Goal: Check status: Check status

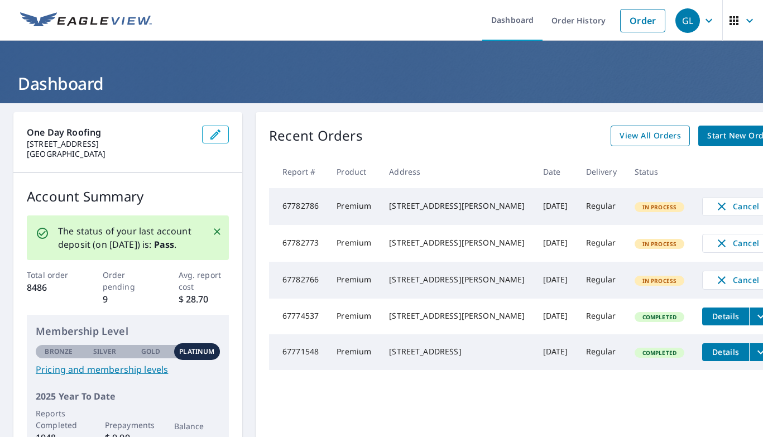
click at [620, 141] on span "View All Orders" at bounding box center [650, 136] width 61 height 14
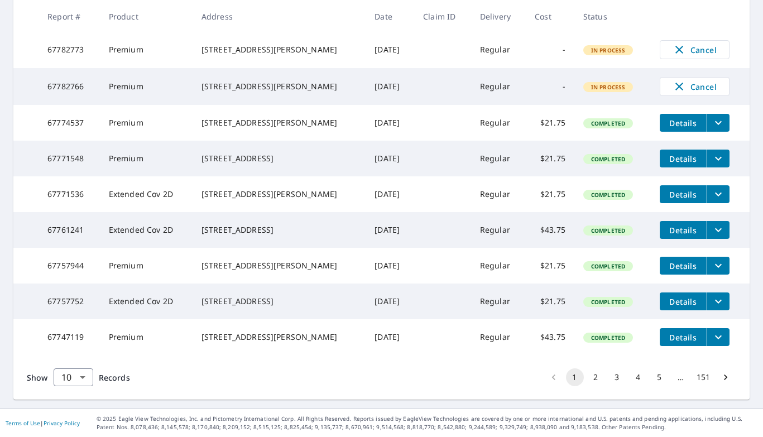
scroll to position [294, 0]
click at [596, 377] on button "2" at bounding box center [596, 377] width 18 height 18
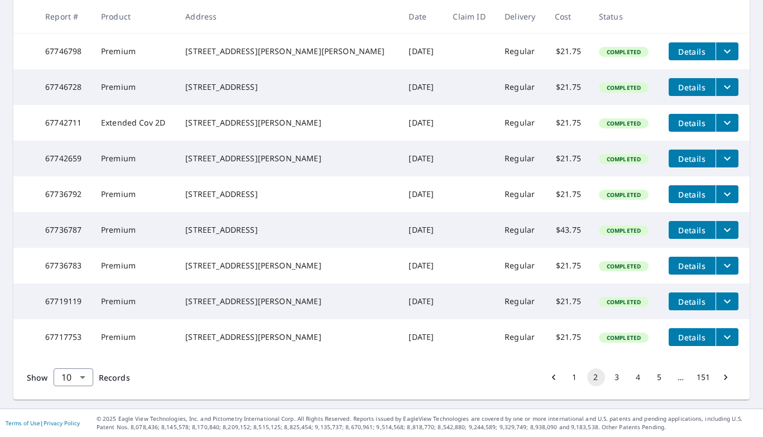
scroll to position [282, 0]
click at [620, 386] on button "3" at bounding box center [617, 377] width 18 height 18
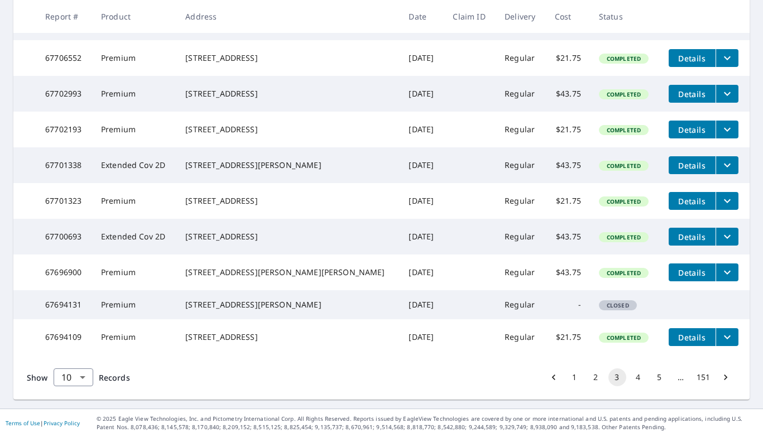
click at [640, 377] on button "4" at bounding box center [639, 377] width 18 height 18
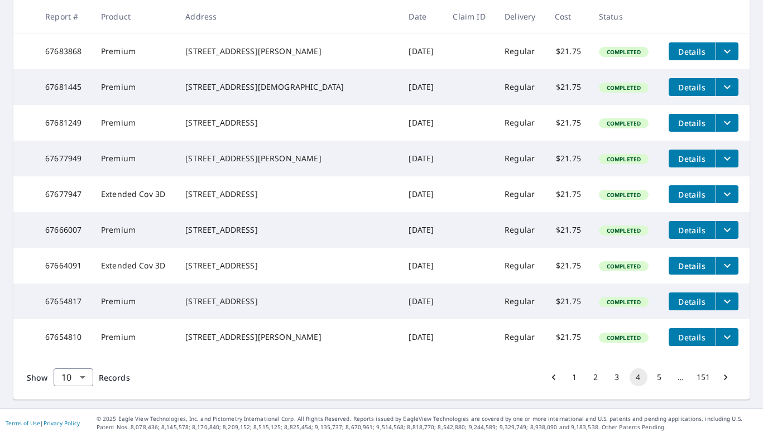
scroll to position [277, 0]
click at [659, 386] on button "5" at bounding box center [660, 377] width 18 height 18
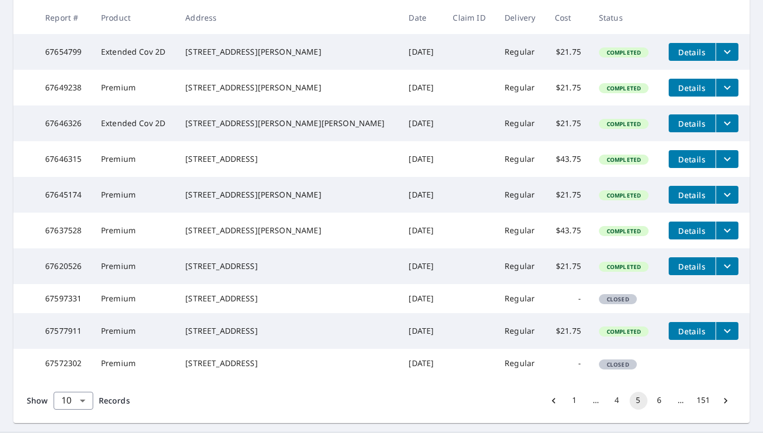
scroll to position [212, 0]
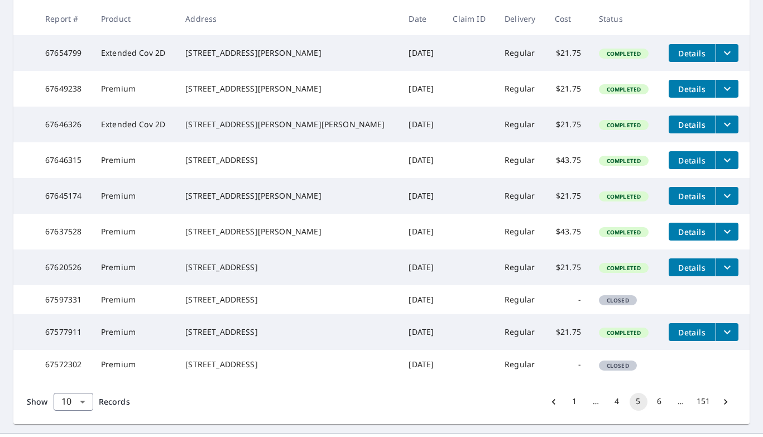
click at [551, 249] on td "$43.75" at bounding box center [568, 232] width 44 height 36
click at [546, 285] on td "$21.75" at bounding box center [568, 267] width 44 height 36
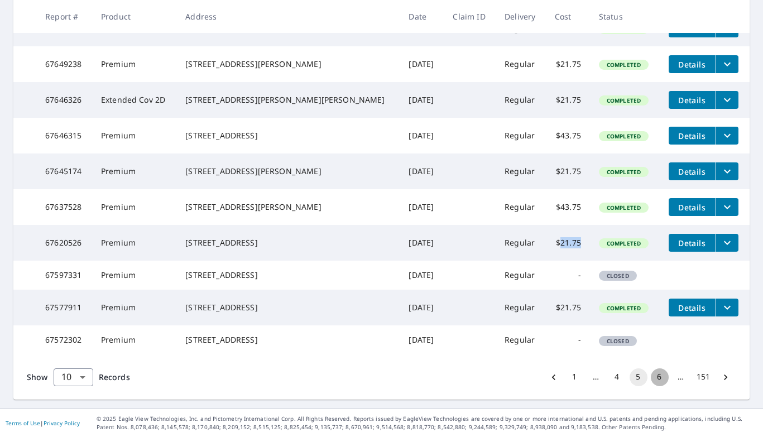
click at [660, 377] on button "6" at bounding box center [660, 377] width 18 height 18
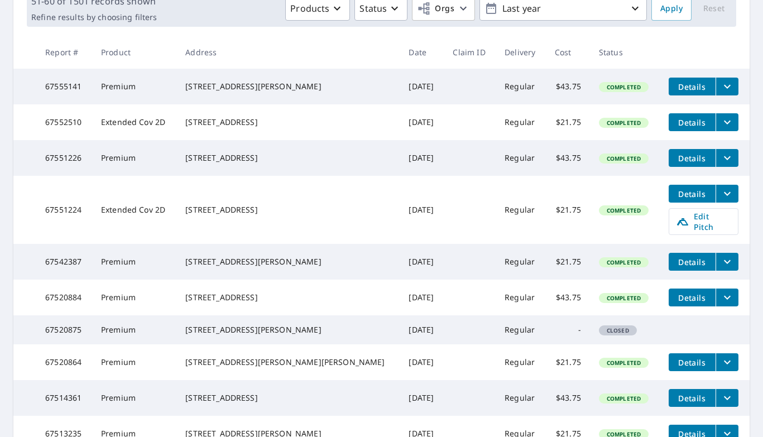
scroll to position [177, 0]
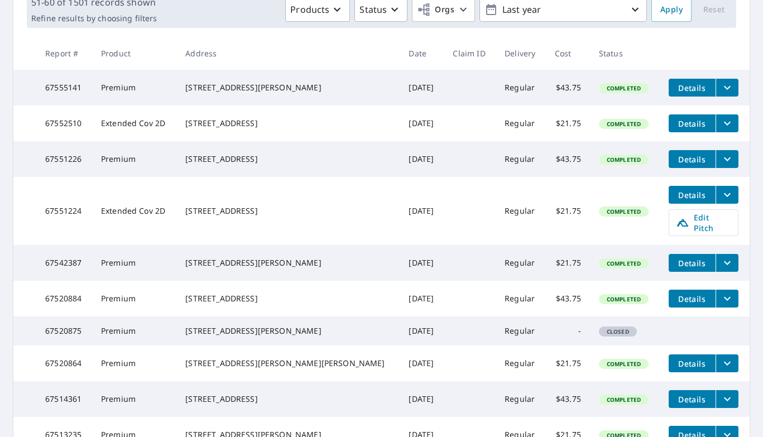
click at [546, 172] on td "$43.75" at bounding box center [568, 159] width 44 height 36
click at [546, 177] on td "$43.75" at bounding box center [568, 159] width 44 height 36
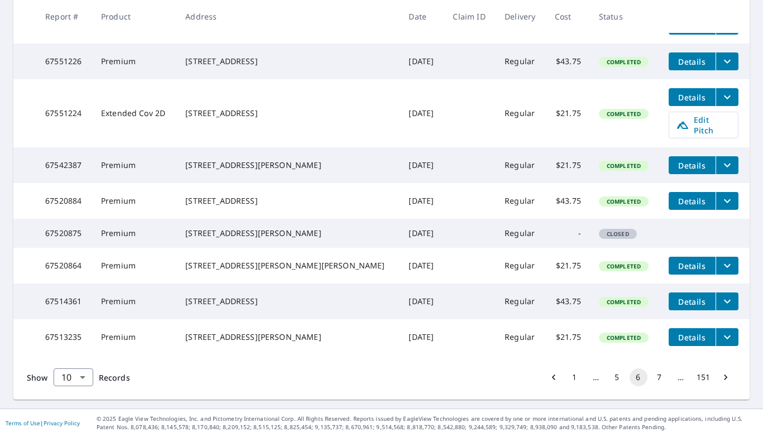
scroll to position [0, 0]
click at [659, 375] on button "7" at bounding box center [660, 377] width 18 height 18
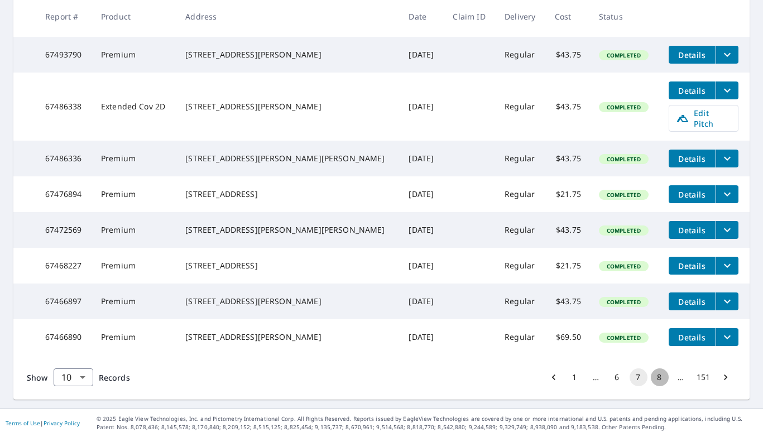
click at [661, 377] on button "8" at bounding box center [660, 377] width 18 height 18
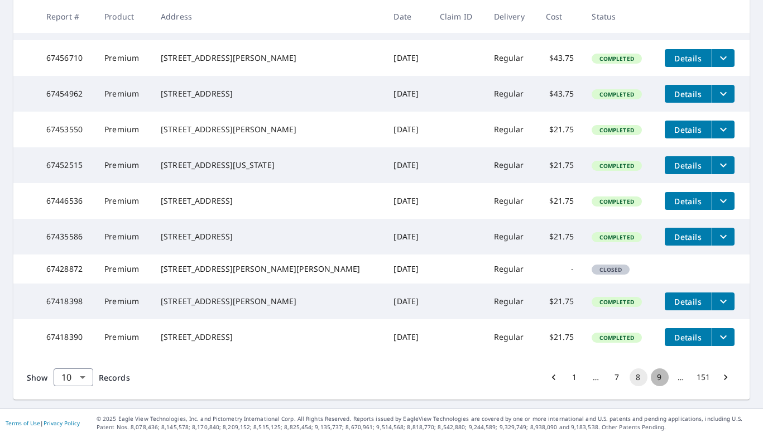
click at [660, 379] on button "9" at bounding box center [660, 377] width 18 height 18
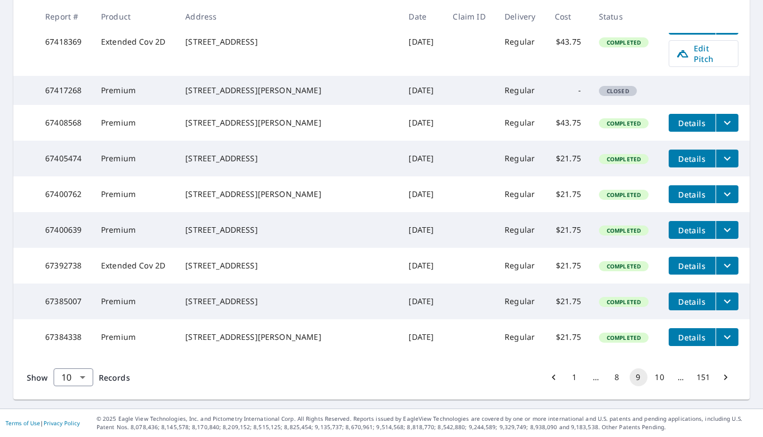
scroll to position [314, 0]
click at [658, 375] on button "10" at bounding box center [660, 377] width 18 height 18
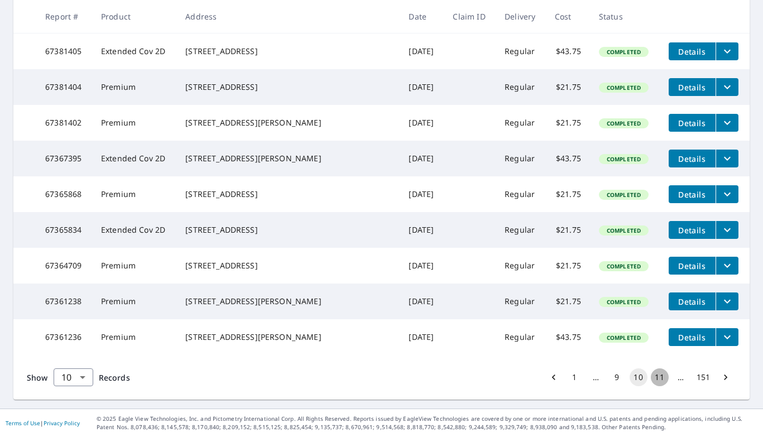
click at [664, 377] on button "11" at bounding box center [660, 377] width 18 height 18
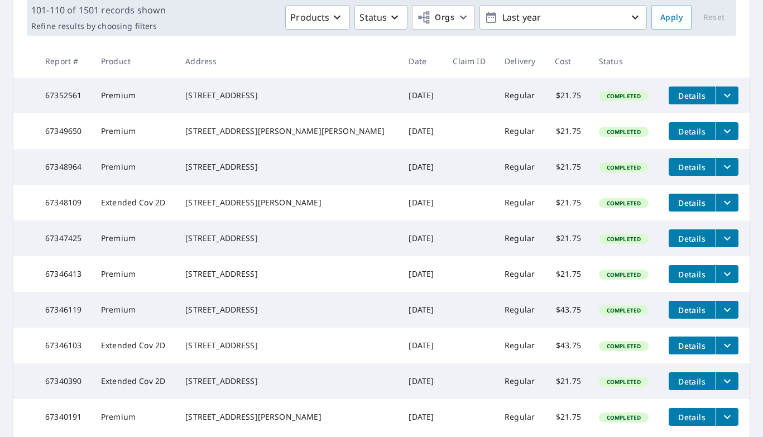
scroll to position [223, 0]
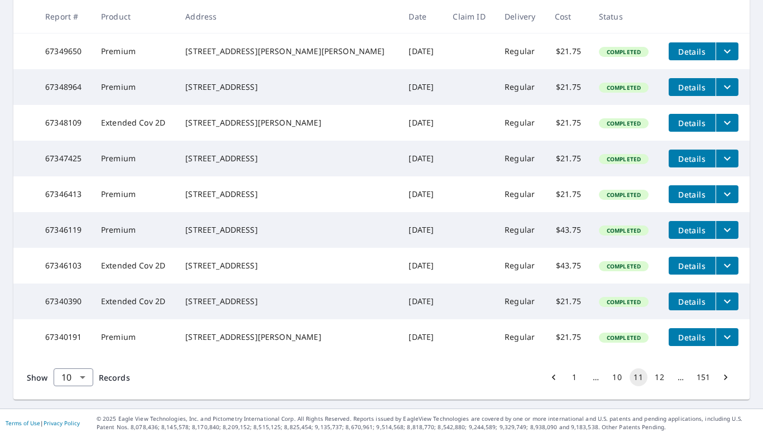
click at [664, 377] on button "12" at bounding box center [660, 377] width 18 height 18
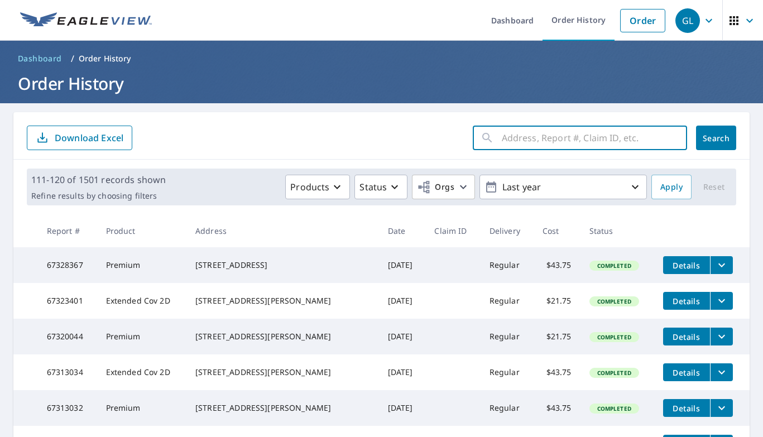
click at [510, 144] on input "text" at bounding box center [594, 137] width 185 height 31
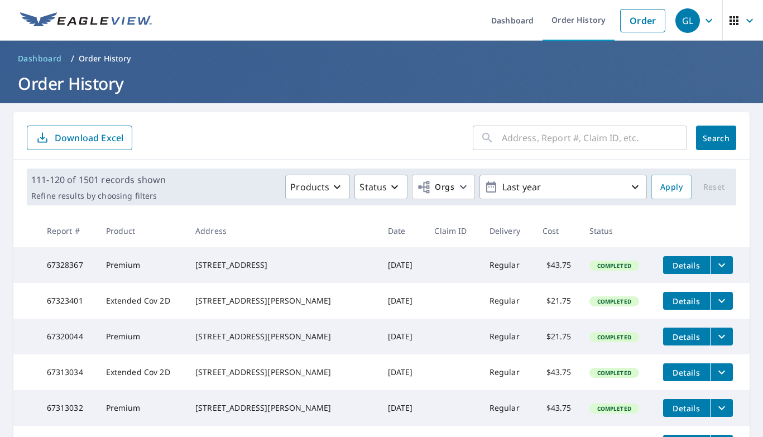
click at [467, 137] on form "​ Search Download Excel" at bounding box center [381, 138] width 709 height 25
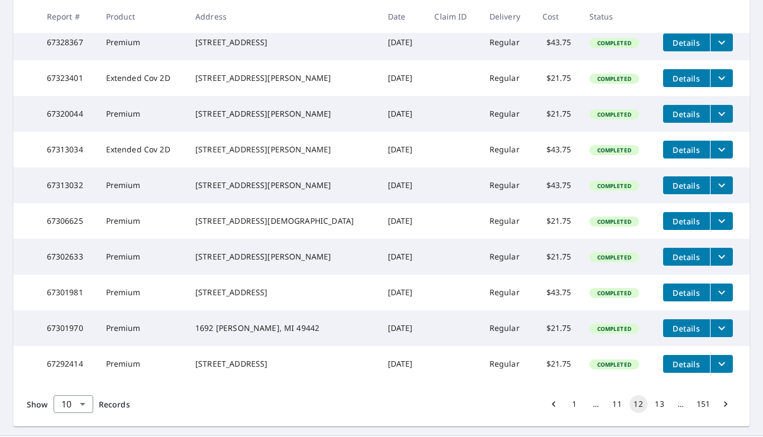
scroll to position [231, 0]
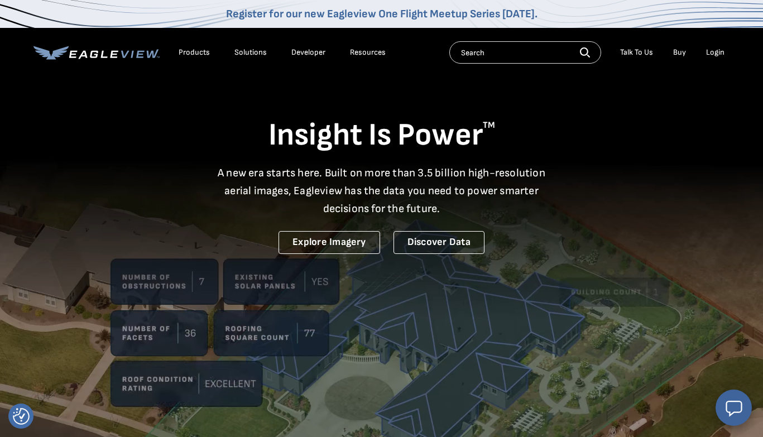
click at [722, 54] on div "Login" at bounding box center [715, 52] width 18 height 10
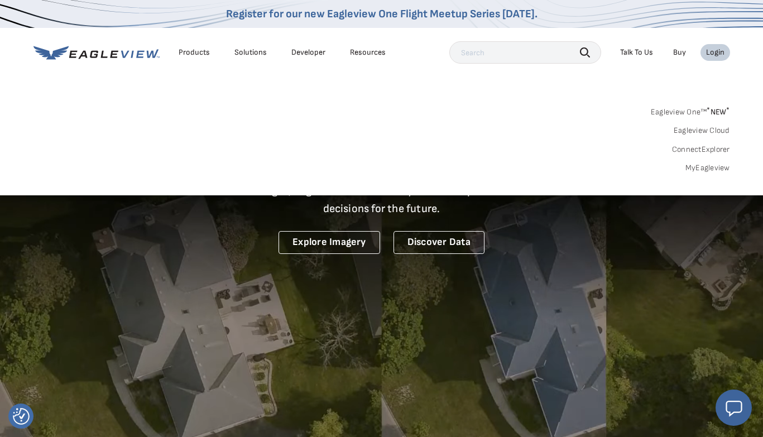
click at [708, 167] on link "MyEagleview" at bounding box center [707, 168] width 45 height 10
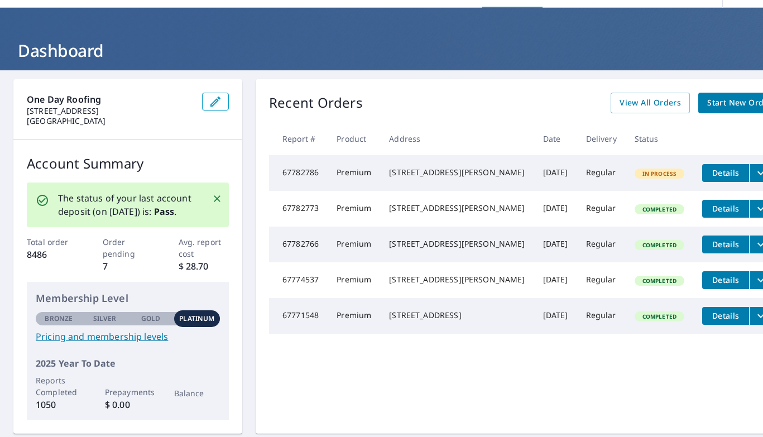
scroll to position [7, 0]
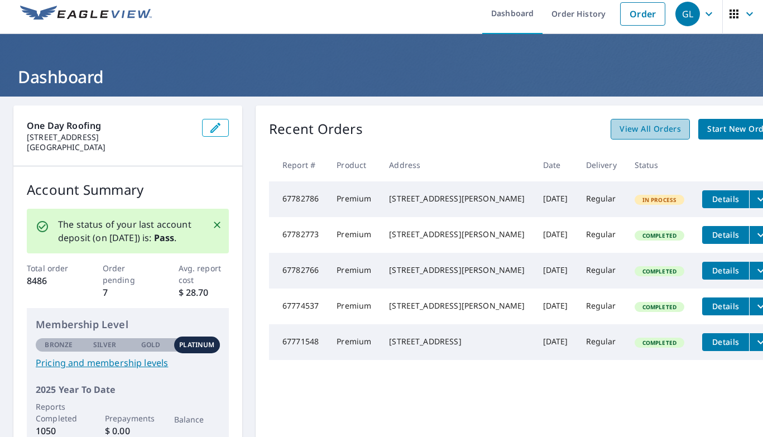
click at [620, 129] on span "View All Orders" at bounding box center [650, 129] width 61 height 14
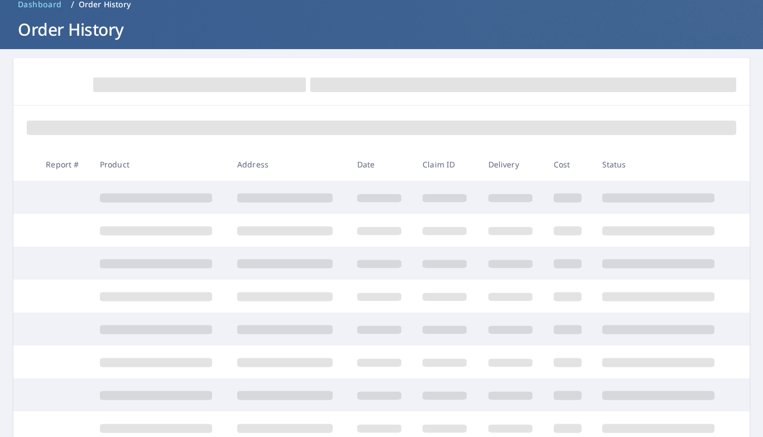
scroll to position [75, 0]
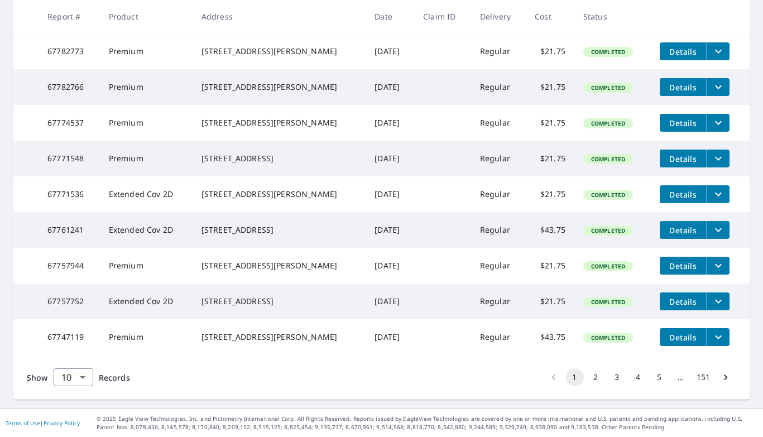
click at [621, 381] on button "3" at bounding box center [617, 377] width 18 height 18
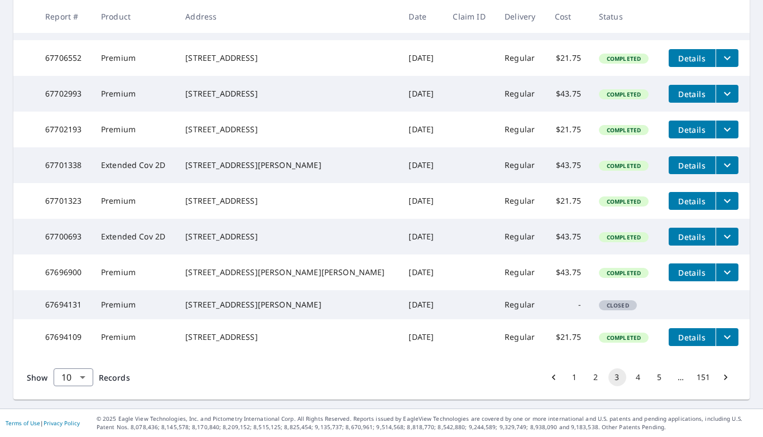
scroll to position [292, 0]
click at [639, 391] on div "Show 10 10 ​ Records 1 2 3 4 5 … 151" at bounding box center [381, 377] width 736 height 45
click at [637, 377] on button "4" at bounding box center [639, 377] width 18 height 18
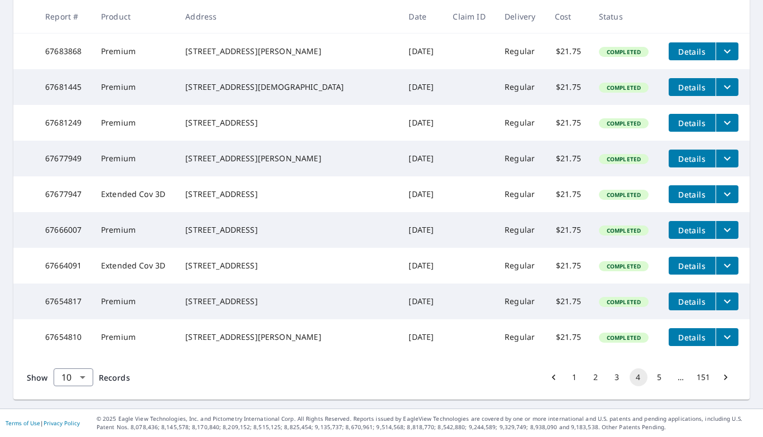
scroll to position [272, 0]
click at [655, 386] on button "5" at bounding box center [660, 377] width 18 height 18
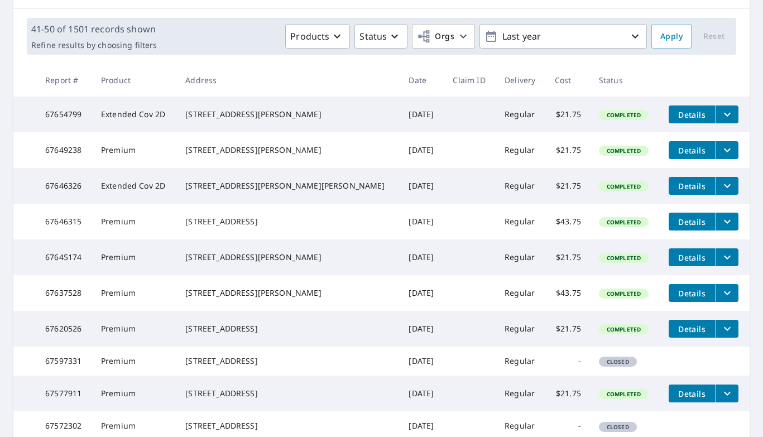
scroll to position [143, 0]
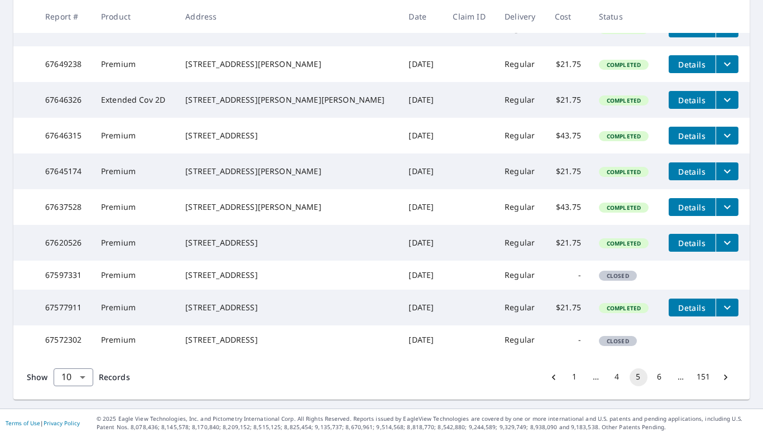
click at [577, 377] on button "1" at bounding box center [575, 377] width 18 height 18
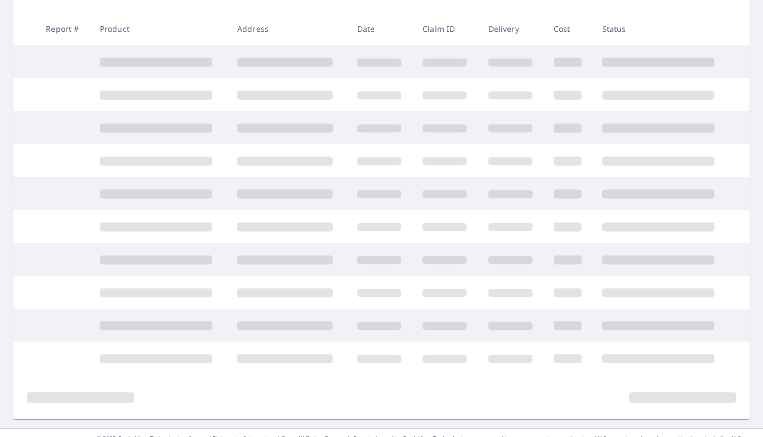
scroll to position [191, 0]
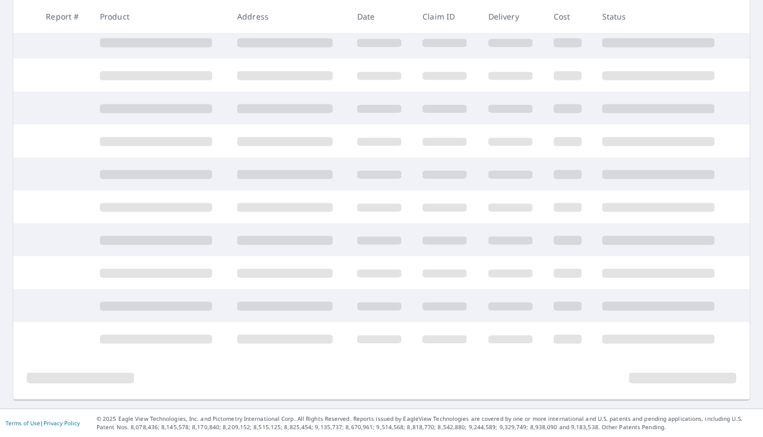
click at [582, 377] on div at bounding box center [381, 377] width 736 height 45
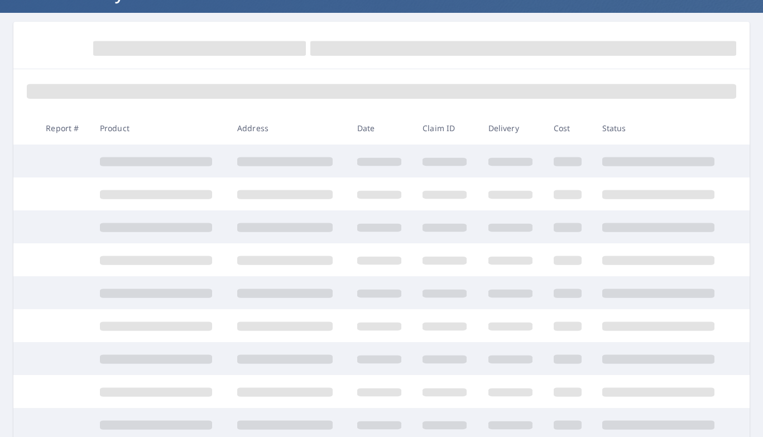
scroll to position [112, 0]
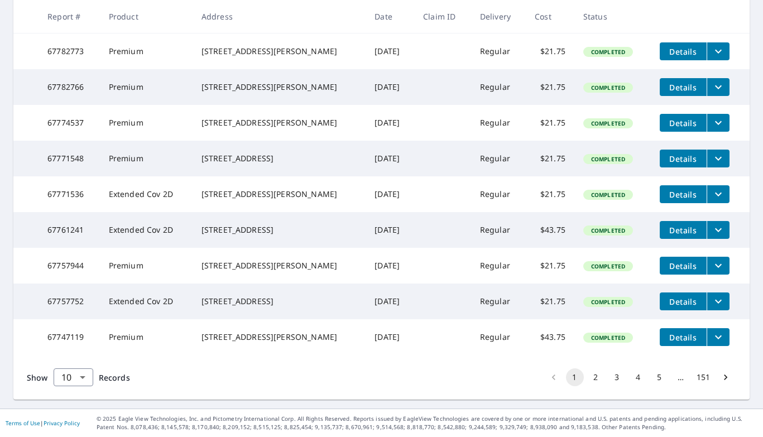
click at [600, 374] on button "2" at bounding box center [596, 377] width 18 height 18
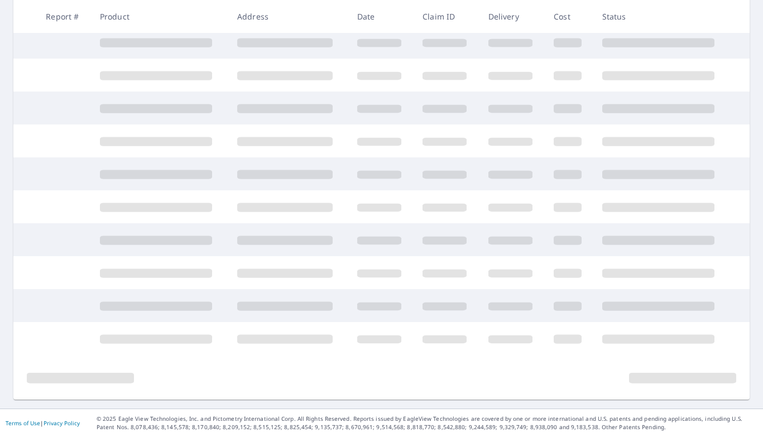
scroll to position [209, 0]
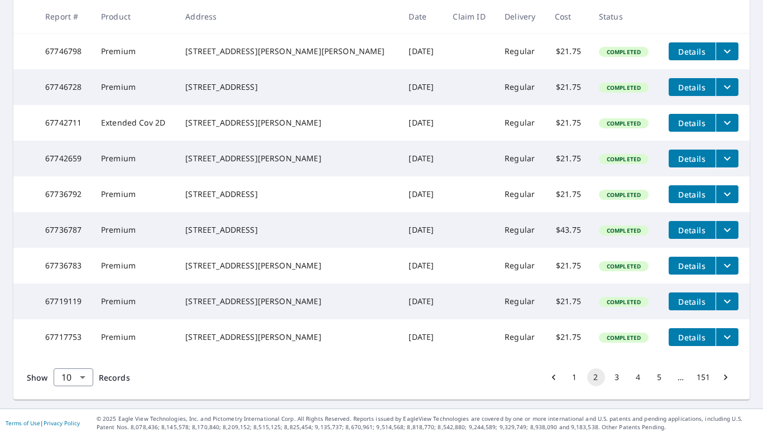
click at [615, 386] on button "3" at bounding box center [617, 377] width 18 height 18
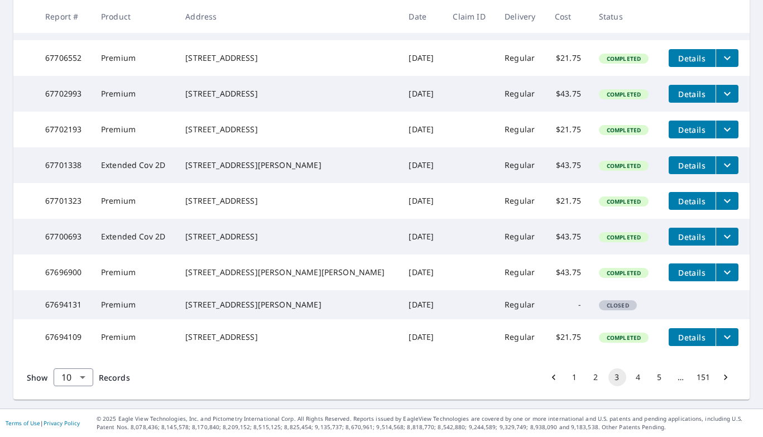
click at [634, 378] on button "4" at bounding box center [639, 377] width 18 height 18
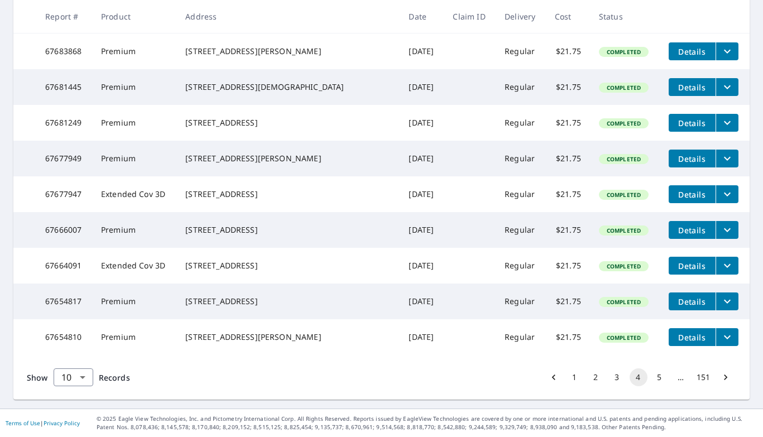
click at [660, 380] on button "5" at bounding box center [660, 377] width 18 height 18
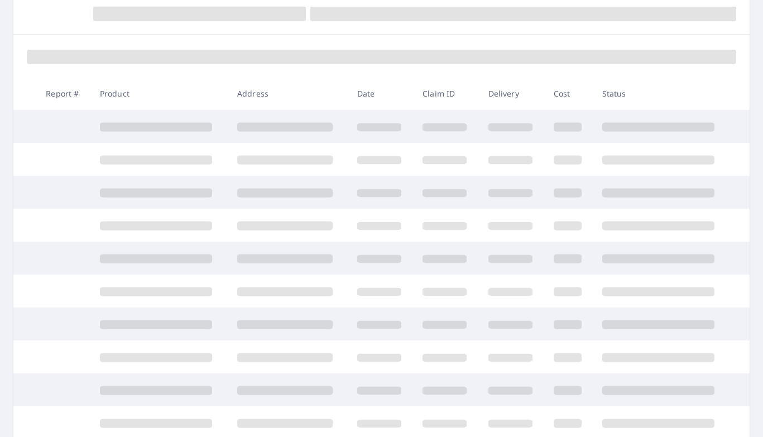
scroll to position [108, 0]
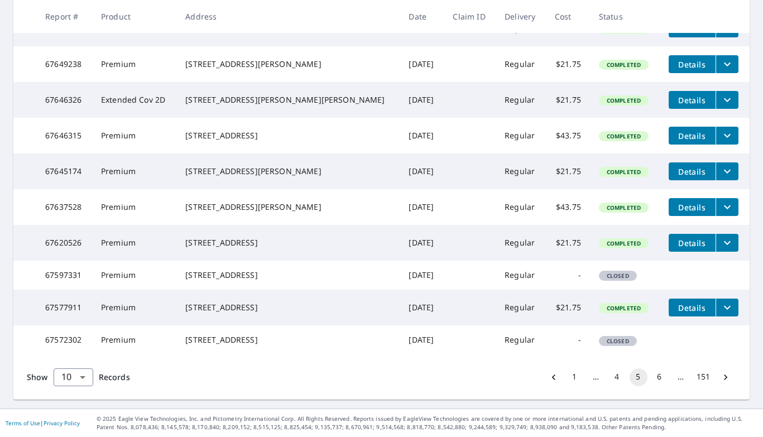
click at [660, 376] on button "6" at bounding box center [660, 377] width 18 height 18
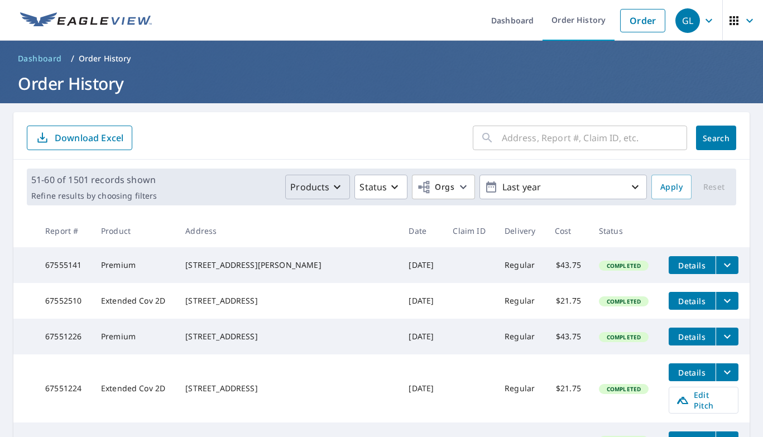
click at [336, 192] on icon "button" at bounding box center [336, 186] width 13 height 13
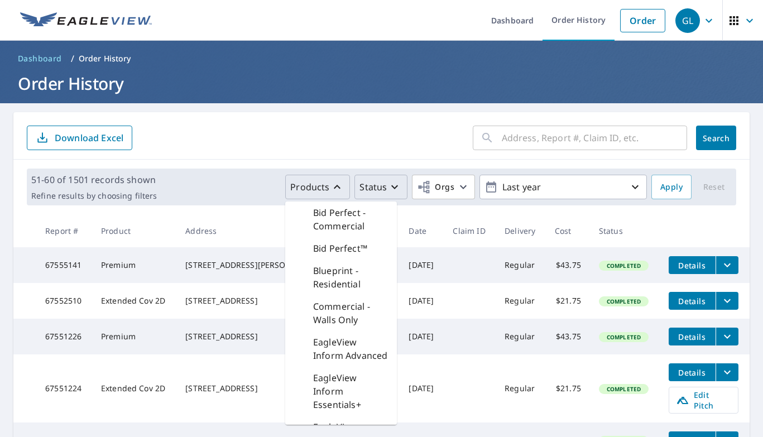
click at [377, 184] on p "Status" at bounding box center [372, 186] width 27 height 13
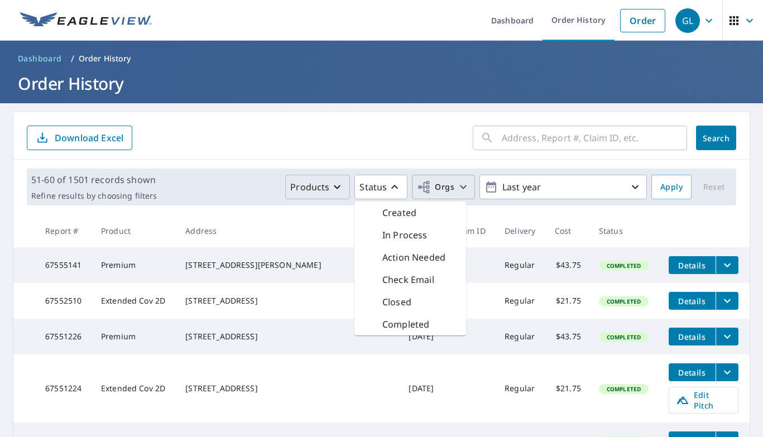
click at [438, 184] on span "Orgs" at bounding box center [435, 187] width 37 height 14
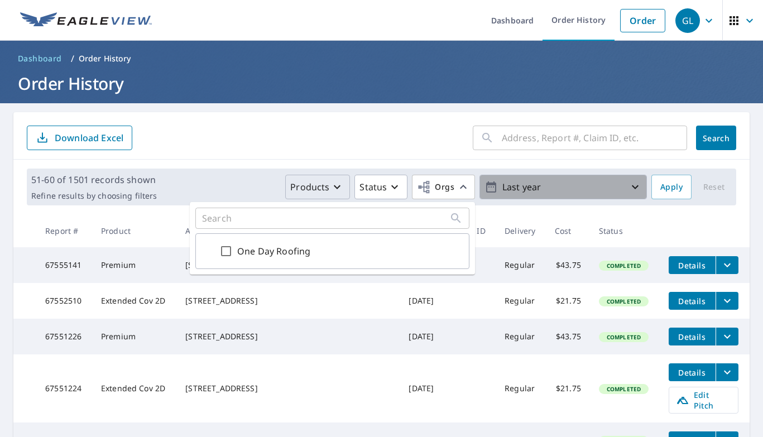
click at [511, 183] on p "Last year" at bounding box center [563, 187] width 131 height 20
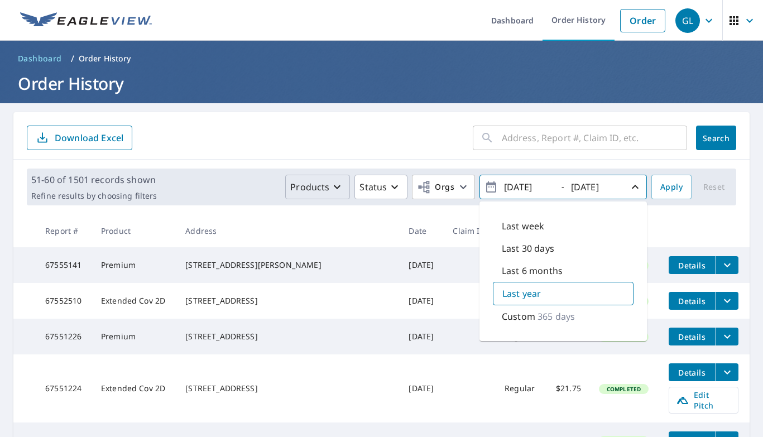
click at [639, 187] on icon "button" at bounding box center [634, 186] width 13 height 13
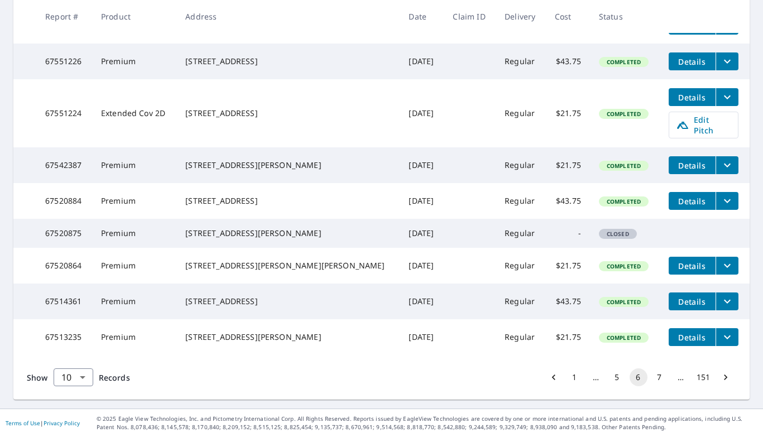
click at [659, 376] on button "7" at bounding box center [660, 377] width 18 height 18
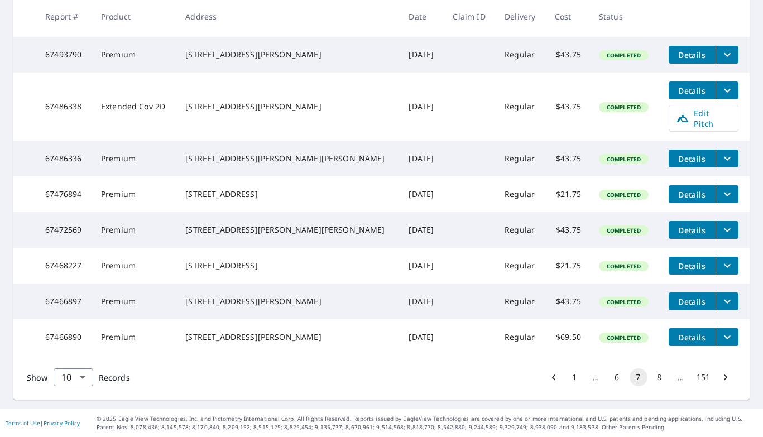
scroll to position [313, 0]
click at [546, 333] on td "$69.50" at bounding box center [568, 337] width 44 height 36
click at [546, 337] on td "$69.50" at bounding box center [568, 337] width 44 height 36
click at [546, 335] on td "$69.50" at bounding box center [568, 337] width 44 height 36
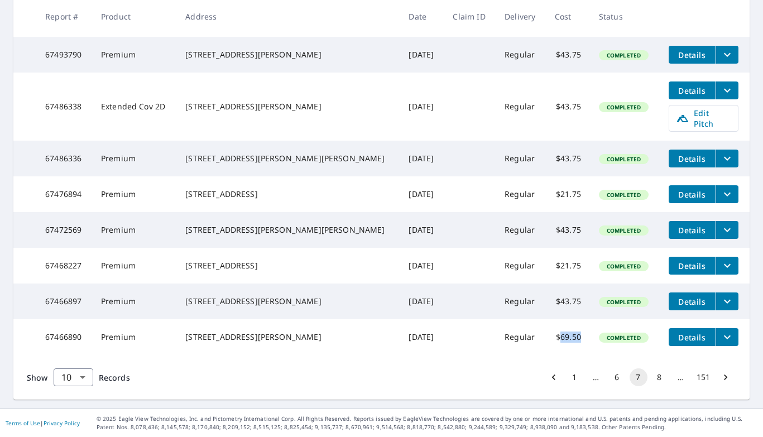
click at [546, 335] on td "$69.50" at bounding box center [568, 337] width 44 height 36
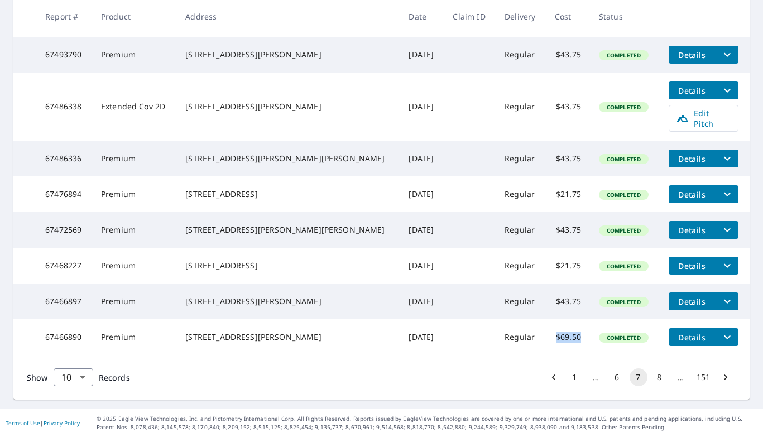
drag, startPoint x: 534, startPoint y: 336, endPoint x: 558, endPoint y: 335, distance: 23.5
click at [558, 335] on td "$69.50" at bounding box center [568, 337] width 44 height 36
click at [516, 334] on td "Regular" at bounding box center [521, 337] width 50 height 36
drag, startPoint x: 556, startPoint y: 336, endPoint x: 531, endPoint y: 337, distance: 25.1
click at [546, 337] on td "$69.50" at bounding box center [568, 337] width 44 height 36
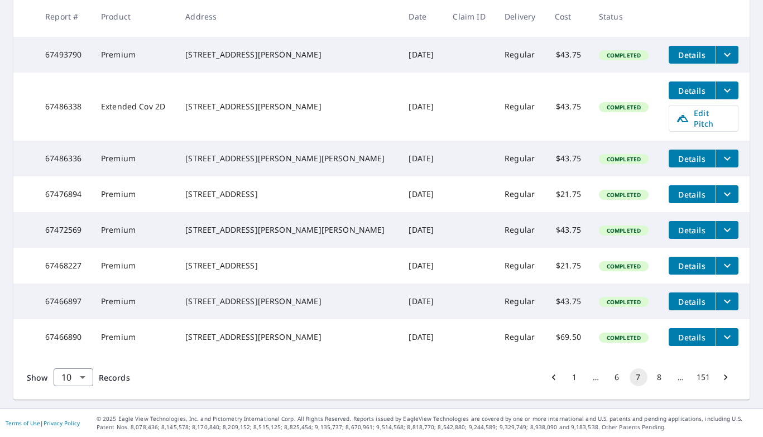
click at [264, 339] on div "[STREET_ADDRESS][PERSON_NAME]" at bounding box center [287, 337] width 205 height 11
drag, startPoint x: 275, startPoint y: 342, endPoint x: 204, endPoint y: 334, distance: 71.3
click at [205, 334] on td "[STREET_ADDRESS][PERSON_NAME]" at bounding box center [287, 337] width 223 height 36
click at [244, 341] on div "[STREET_ADDRESS][PERSON_NAME]" at bounding box center [287, 337] width 205 height 11
click at [676, 332] on span "Details" at bounding box center [691, 337] width 33 height 11
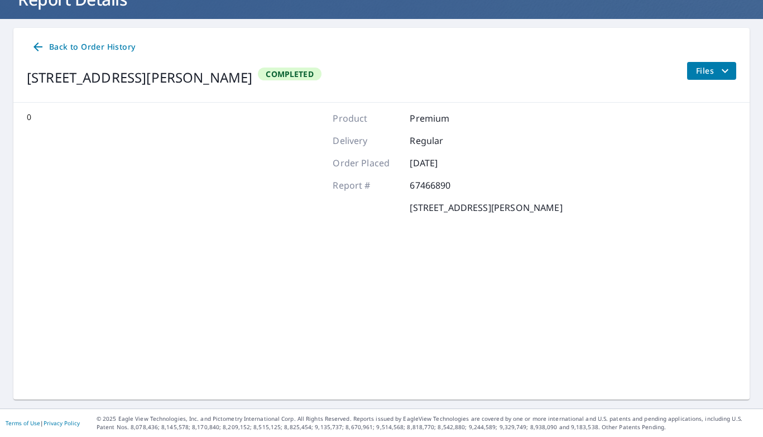
scroll to position [84, 0]
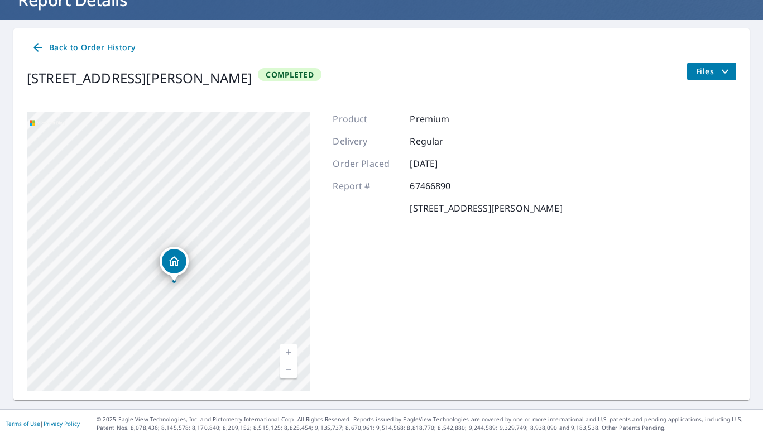
drag, startPoint x: 246, startPoint y: 297, endPoint x: 233, endPoint y: 312, distance: 20.2
click at [233, 312] on div "[STREET_ADDRESS][PERSON_NAME]" at bounding box center [169, 251] width 284 height 279
click at [89, 46] on span "Back to Order History" at bounding box center [83, 48] width 104 height 14
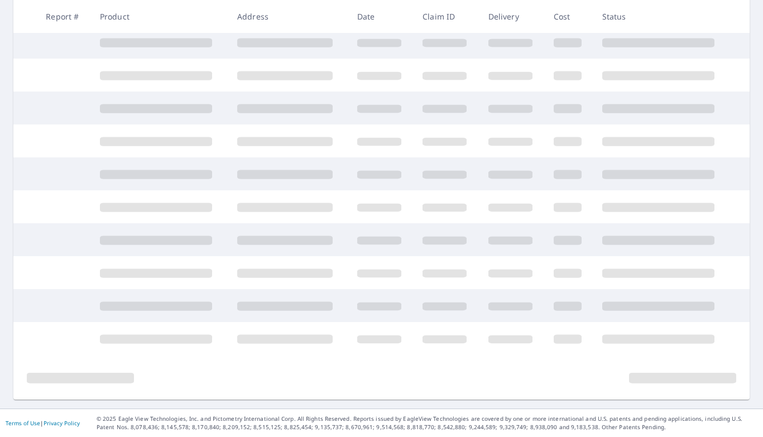
scroll to position [209, 0]
